Goal: Task Accomplishment & Management: Complete application form

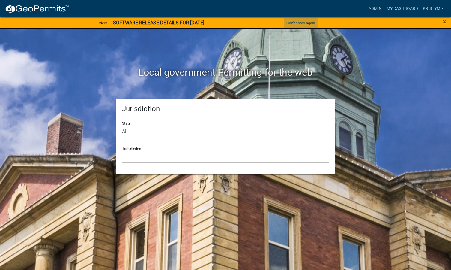
click at [306, 23] on button "Don't show again" at bounding box center [301, 23] width 34 height 10
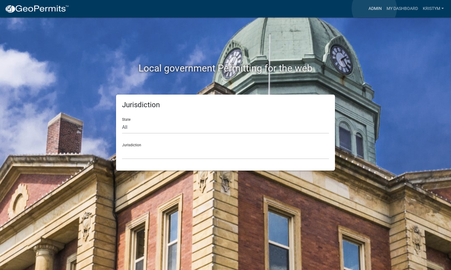
click at [323, 8] on link "Admin" at bounding box center [375, 8] width 18 height 11
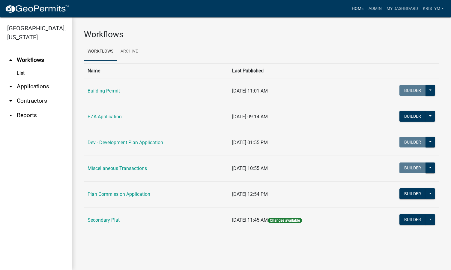
click at [323, 8] on link "Home" at bounding box center [358, 8] width 17 height 11
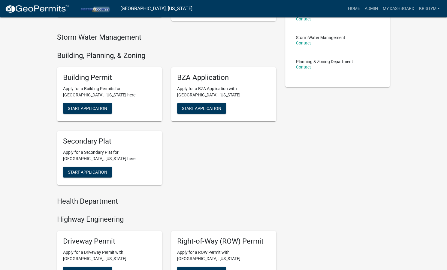
scroll to position [120, 0]
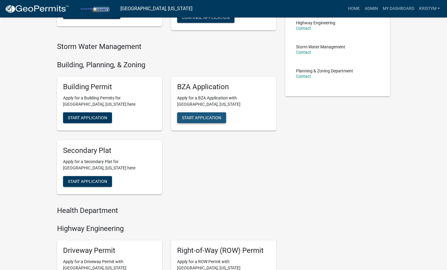
click at [212, 115] on span "Start Application" at bounding box center [201, 117] width 39 height 5
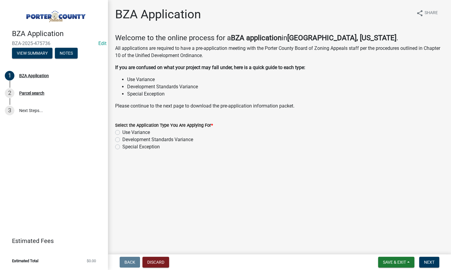
click at [122, 132] on label "Use Variance" at bounding box center [136, 132] width 28 height 7
click at [122, 132] on input "Use Variance" at bounding box center [124, 131] width 4 height 4
radio input "true"
click at [323, 210] on span "Next" at bounding box center [429, 262] width 11 height 5
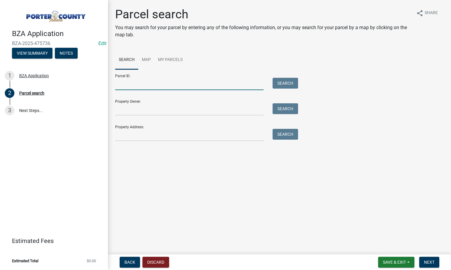
click at [133, 86] on input "Parcel ID:" at bounding box center [189, 84] width 149 height 12
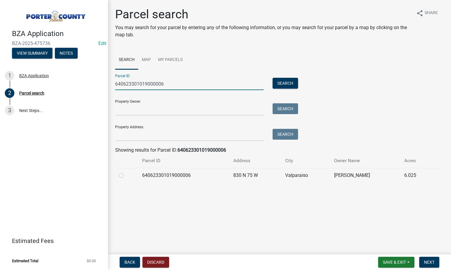
type input "640623301019000006"
click at [126, 172] on label at bounding box center [126, 172] width 0 height 0
click at [126, 176] on input "radio" at bounding box center [128, 174] width 4 height 4
radio input "true"
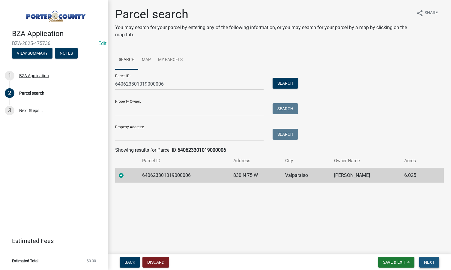
click at [323, 210] on button "Next" at bounding box center [430, 262] width 20 height 11
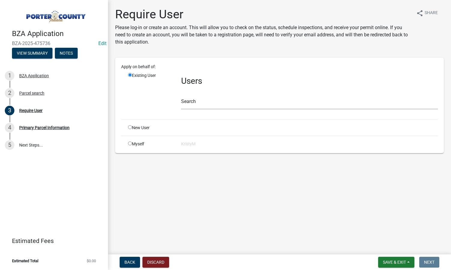
click at [129, 143] on input "radio" at bounding box center [130, 143] width 4 height 4
radio input "true"
radio input "false"
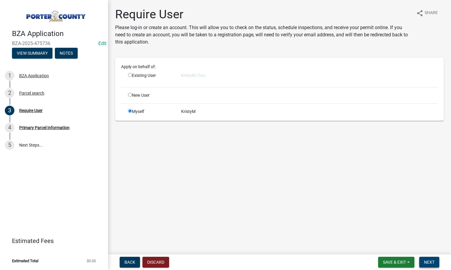
click at [323, 210] on button "Next" at bounding box center [430, 262] width 20 height 11
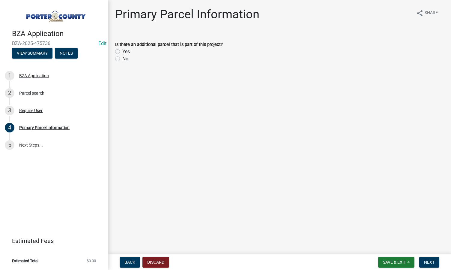
click at [120, 59] on div "No" at bounding box center [279, 58] width 329 height 7
click at [122, 59] on label "No" at bounding box center [125, 58] width 6 height 7
click at [122, 59] on input "No" at bounding box center [124, 57] width 4 height 4
radio input "true"
click at [323, 210] on button "Next" at bounding box center [430, 262] width 20 height 11
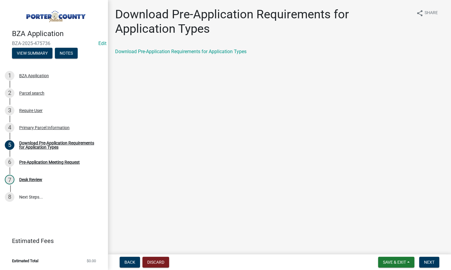
click at [189, 158] on main "Download Pre-Application Requirements for Application Types share Share Downloa…" at bounding box center [279, 126] width 343 height 252
click at [323, 210] on span "Next" at bounding box center [429, 262] width 11 height 5
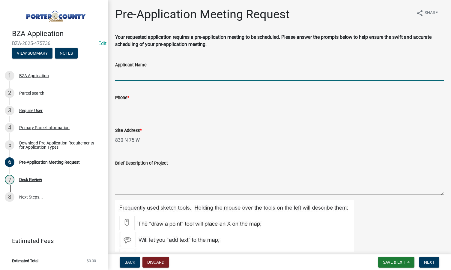
click at [162, 73] on input "Applicant Name" at bounding box center [279, 74] width 329 height 12
type input "[PERSON_NAME]"
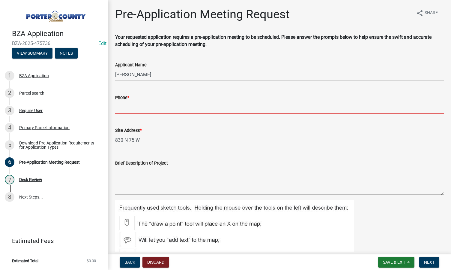
click at [136, 107] on input "Phone *" at bounding box center [279, 107] width 329 height 12
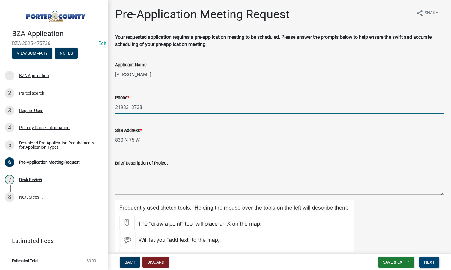
type input "2193313738"
click at [323, 210] on button "Next" at bounding box center [430, 262] width 20 height 11
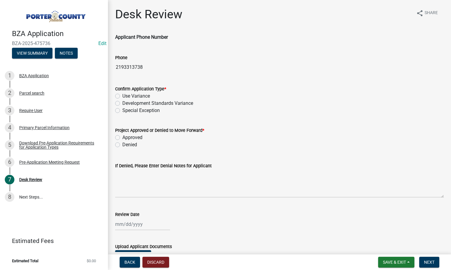
click at [122, 95] on label "Use Variance" at bounding box center [136, 95] width 28 height 7
click at [122, 95] on input "Use Variance" at bounding box center [124, 94] width 4 height 4
radio input "true"
click at [122, 137] on label "Approved" at bounding box center [132, 137] width 20 height 7
click at [122, 137] on input "Approved" at bounding box center [124, 136] width 4 height 4
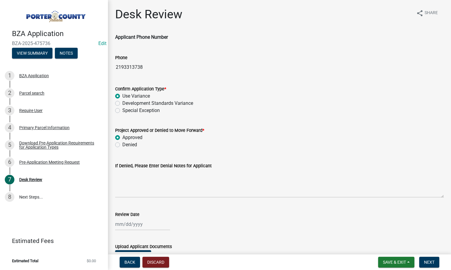
radio input "true"
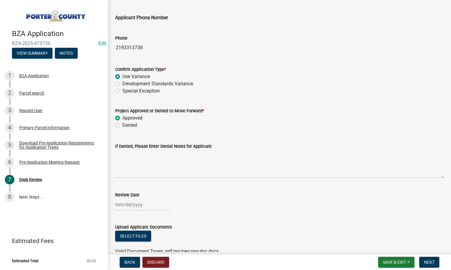
scroll to position [30, 0]
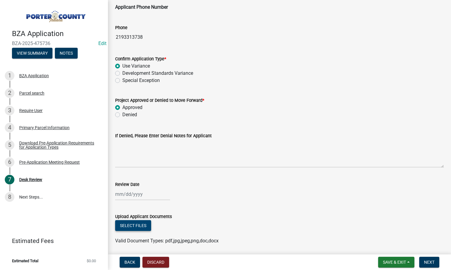
click at [124, 210] on button "Select files" at bounding box center [133, 225] width 36 height 11
click at [137, 210] on button "Select files" at bounding box center [133, 225] width 36 height 11
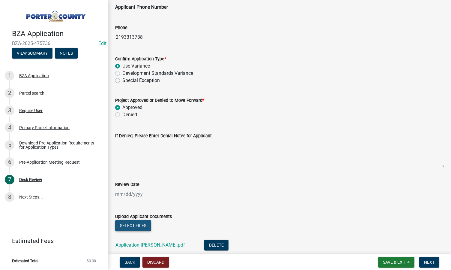
click at [131, 210] on button "Select files" at bounding box center [133, 225] width 36 height 11
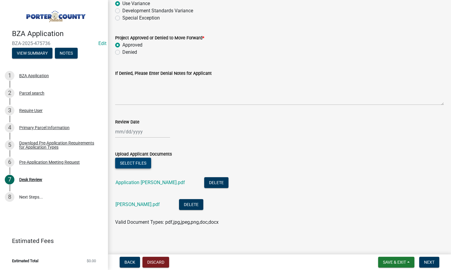
scroll to position [95, 0]
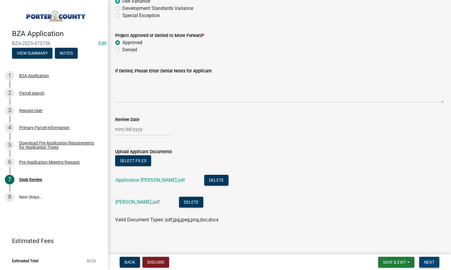
click at [323, 210] on span "Next" at bounding box center [429, 262] width 11 height 5
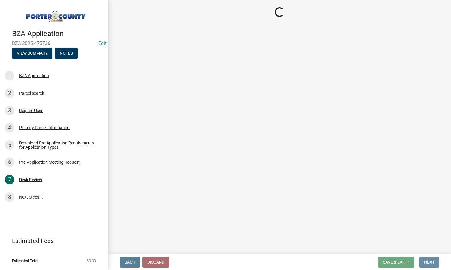
scroll to position [0, 0]
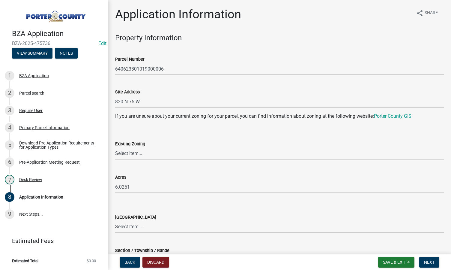
click at [154, 210] on select "Select Item... [PERSON_NAME][GEOGRAPHIC_DATA] [PERSON_NAME][GEOGRAPHIC_DATA] [G…" at bounding box center [279, 227] width 329 height 12
click at [115, 210] on select "Select Item... [PERSON_NAME][GEOGRAPHIC_DATA] [PERSON_NAME][GEOGRAPHIC_DATA] [G…" at bounding box center [279, 227] width 329 height 12
select select "cd599a8e-d6d9-4748-a297-e17a336bc50e"
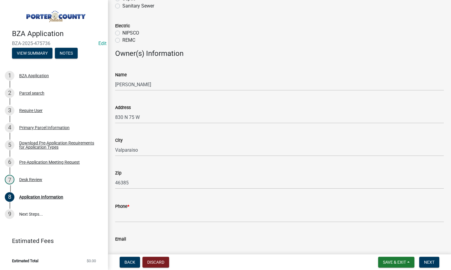
scroll to position [420, 0]
click at [180, 207] on div "Phone *" at bounding box center [279, 205] width 329 height 7
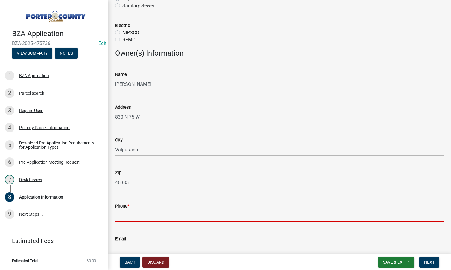
click at [150, 210] on input "Phone *" at bounding box center [279, 216] width 329 height 12
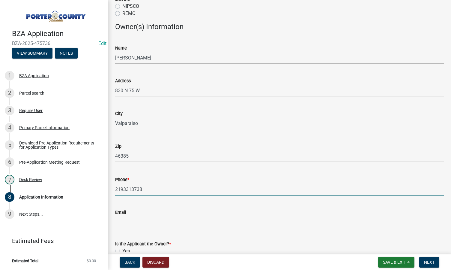
scroll to position [485, 0]
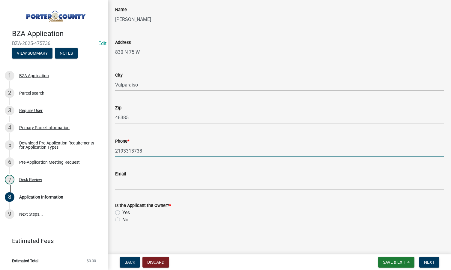
type input "2193313738"
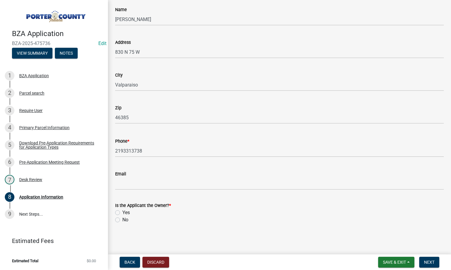
click at [122, 210] on label "Yes" at bounding box center [126, 212] width 8 height 7
click at [122, 210] on input "Yes" at bounding box center [124, 211] width 4 height 4
radio input "true"
click at [323, 210] on span "Next" at bounding box center [429, 262] width 11 height 5
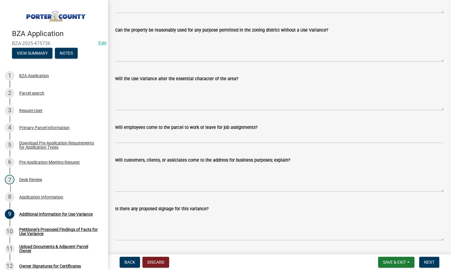
scroll to position [185, 0]
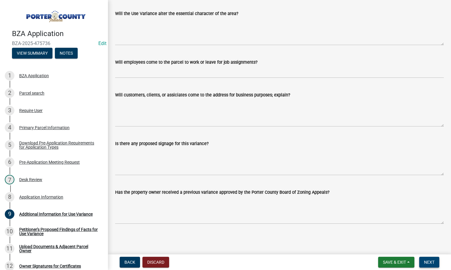
click at [323, 210] on span "Next" at bounding box center [429, 262] width 11 height 5
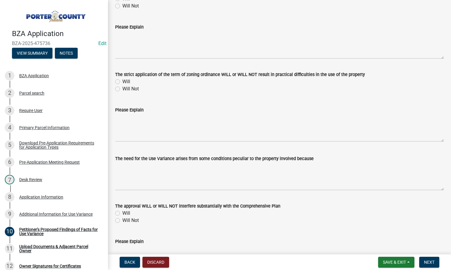
scroll to position [199, 0]
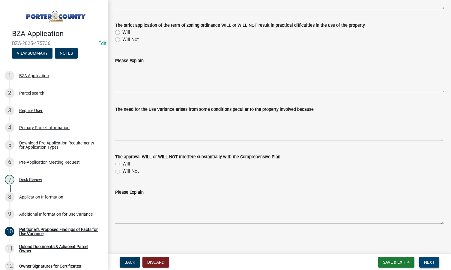
click at [323, 210] on button "Next" at bounding box center [430, 262] width 20 height 11
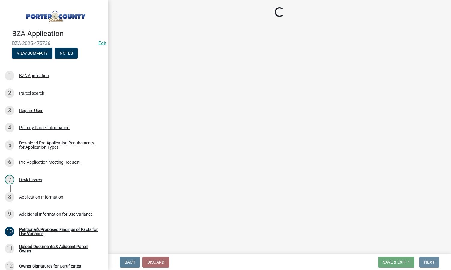
scroll to position [0, 0]
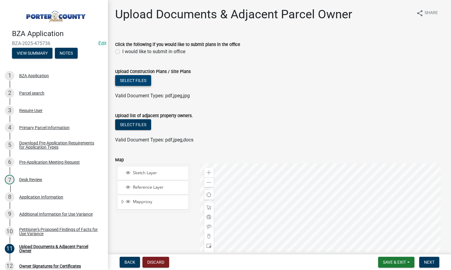
click at [125, 81] on button "Select files" at bounding box center [133, 80] width 36 height 11
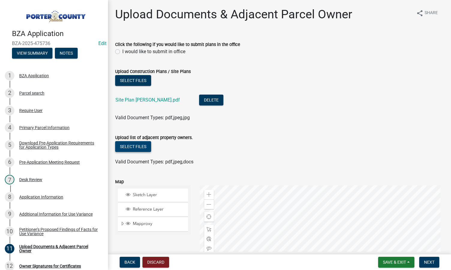
click at [135, 147] on button "Select files" at bounding box center [133, 146] width 36 height 11
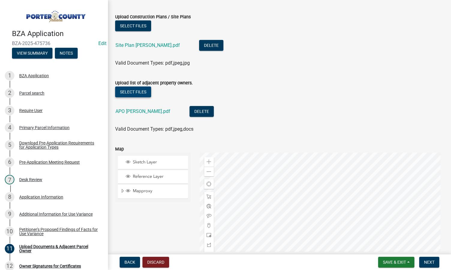
scroll to position [90, 0]
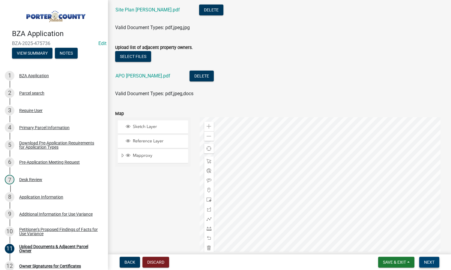
click at [323, 210] on button "Next" at bounding box center [430, 262] width 20 height 11
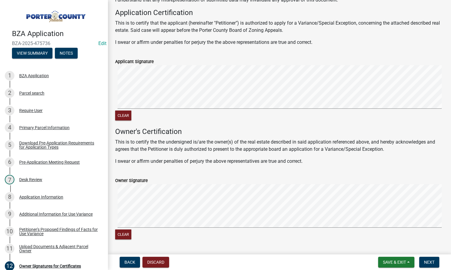
scroll to position [94, 0]
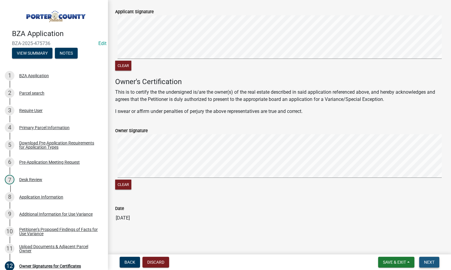
click at [323, 210] on span "Next" at bounding box center [429, 262] width 11 height 5
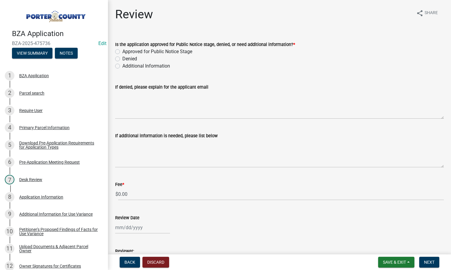
click at [122, 51] on label "Approved for Public Notice Stage" at bounding box center [157, 51] width 70 height 7
click at [122, 51] on input "Approved for Public Notice Stage" at bounding box center [124, 50] width 4 height 4
radio input "true"
click at [133, 195] on input "0.00" at bounding box center [281, 194] width 326 height 12
type input "0"
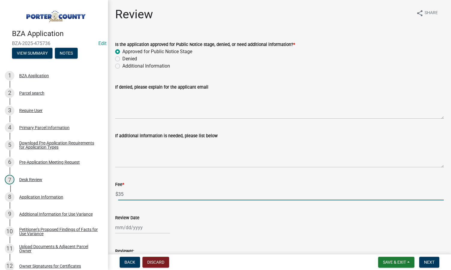
type input "3"
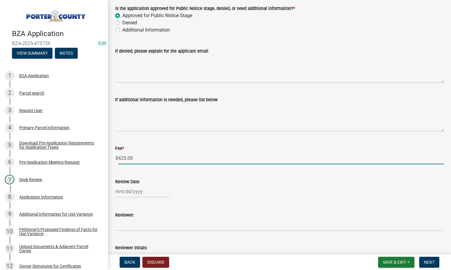
scroll to position [76, 0]
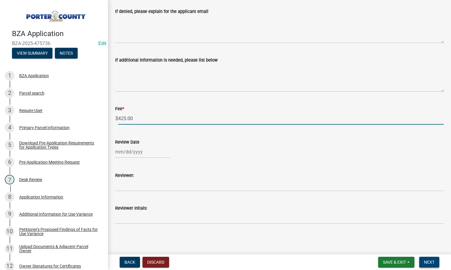
type input "425.00"
click at [323, 210] on span "Next" at bounding box center [429, 262] width 11 height 5
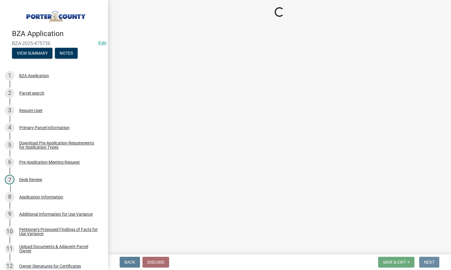
scroll to position [0, 0]
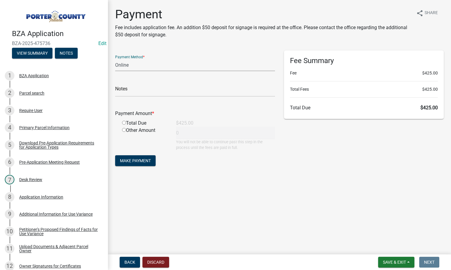
click at [140, 65] on select "Credit Card POS Check Cash Online" at bounding box center [195, 65] width 160 height 12
select select "2: 1"
click at [115, 59] on select "Credit Card POS Check Cash Online" at bounding box center [195, 65] width 160 height 12
click at [141, 91] on input "text" at bounding box center [195, 90] width 160 height 12
type input "[PERSON_NAME]"
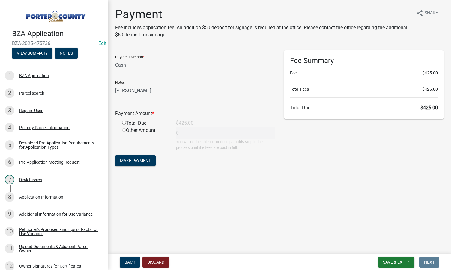
click at [125, 123] on input "radio" at bounding box center [124, 123] width 4 height 4
radio input "true"
type input "425"
click at [137, 162] on span "Make Payment" at bounding box center [135, 160] width 31 height 5
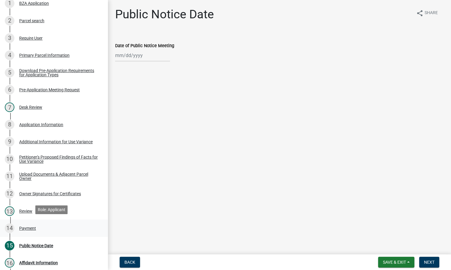
scroll to position [90, 0]
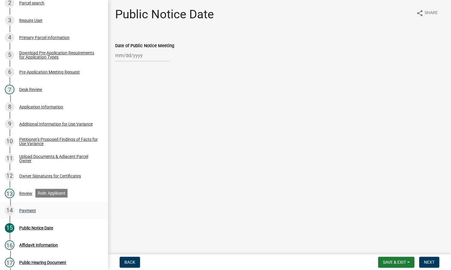
click at [29, 210] on div "Payment" at bounding box center [27, 210] width 17 height 4
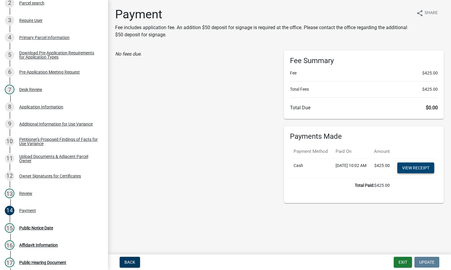
click at [323, 173] on link "View receipt" at bounding box center [416, 167] width 37 height 11
